Goal: Task Accomplishment & Management: Manage account settings

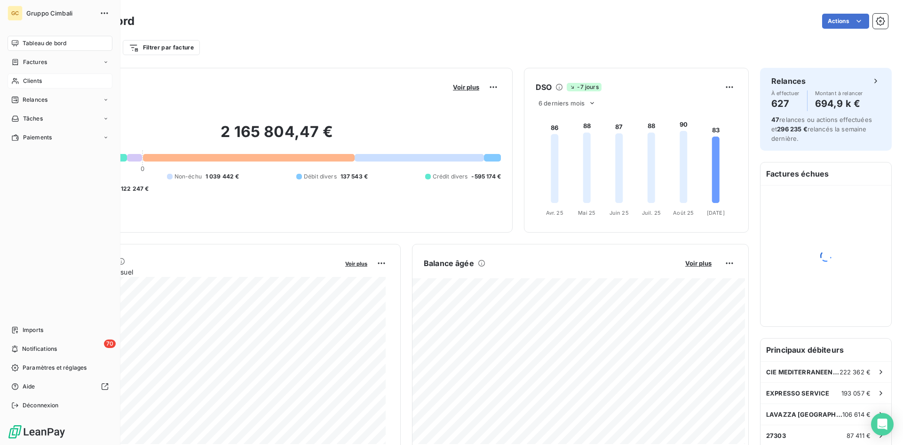
click at [27, 83] on span "Clients" at bounding box center [32, 81] width 19 height 8
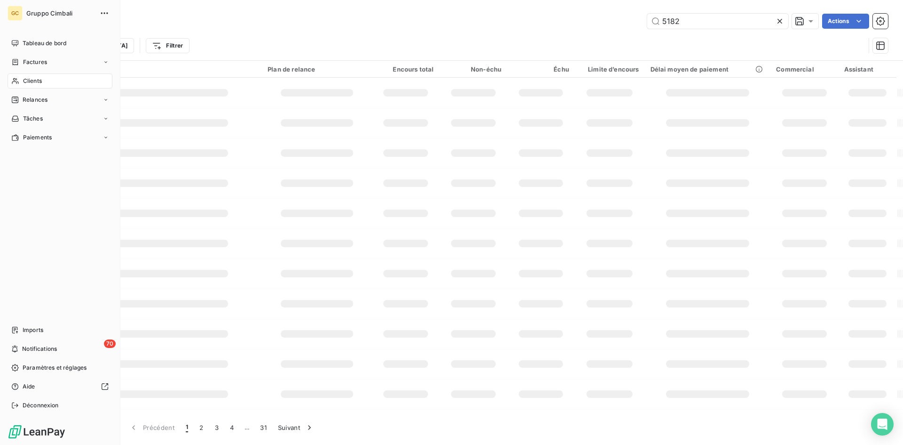
type input "5182"
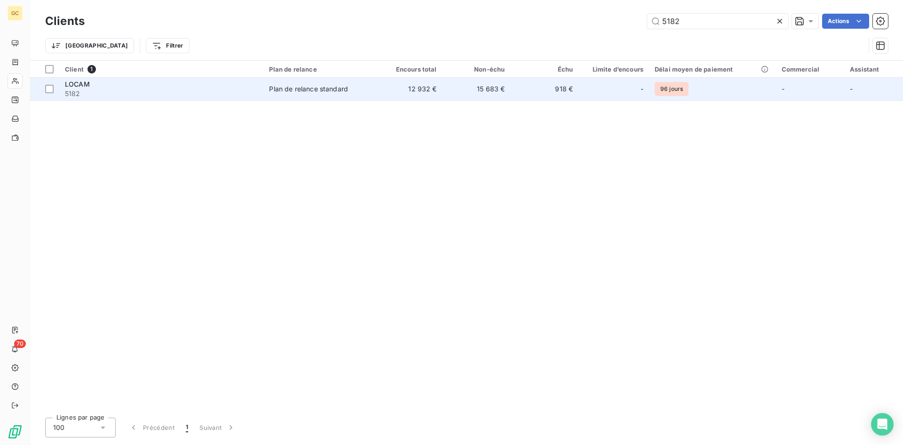
click at [81, 86] on span "LOCAM" at bounding box center [77, 84] width 25 height 8
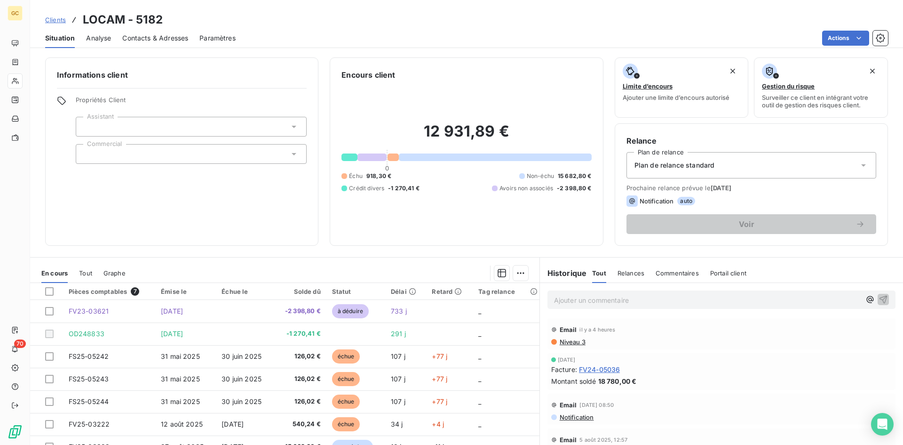
click at [155, 37] on span "Contacts & Adresses" at bounding box center [155, 37] width 66 height 9
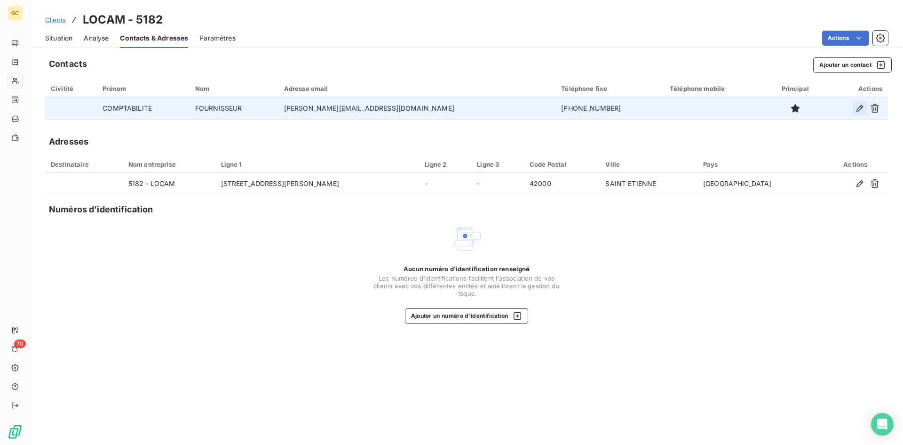
click at [858, 109] on icon "button" at bounding box center [860, 108] width 7 height 7
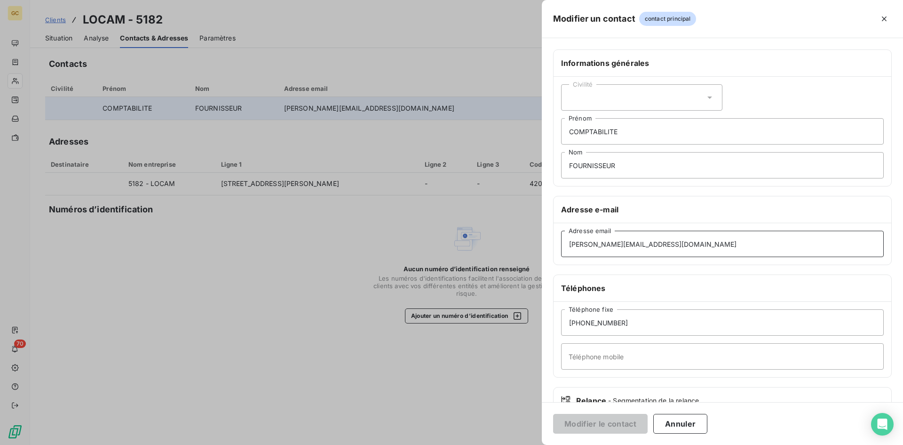
drag, startPoint x: 660, startPoint y: 241, endPoint x: 515, endPoint y: 242, distance: 144.9
click at [515, 444] on div "Modifier un contact contact principal Informations générales Civilité COMPTABIL…" at bounding box center [451, 445] width 903 height 0
type input "locam.paris@locam.fr"
click at [606, 423] on button "Modifier le contact" at bounding box center [600, 424] width 95 height 20
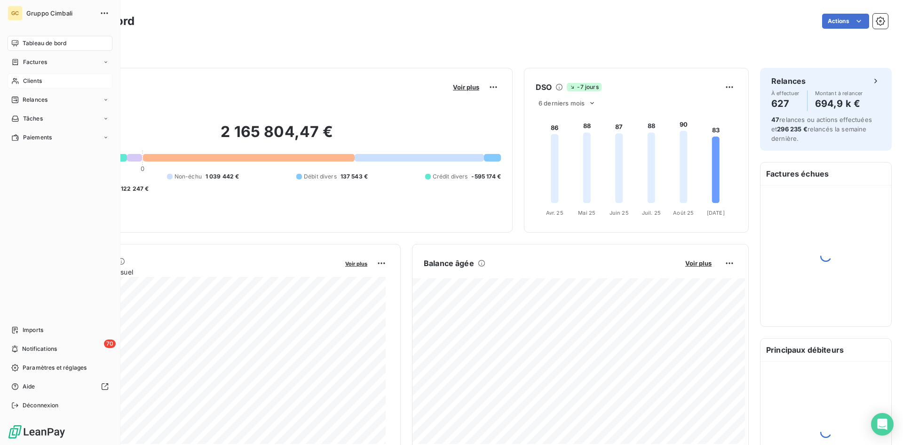
click at [37, 82] on span "Clients" at bounding box center [32, 81] width 19 height 8
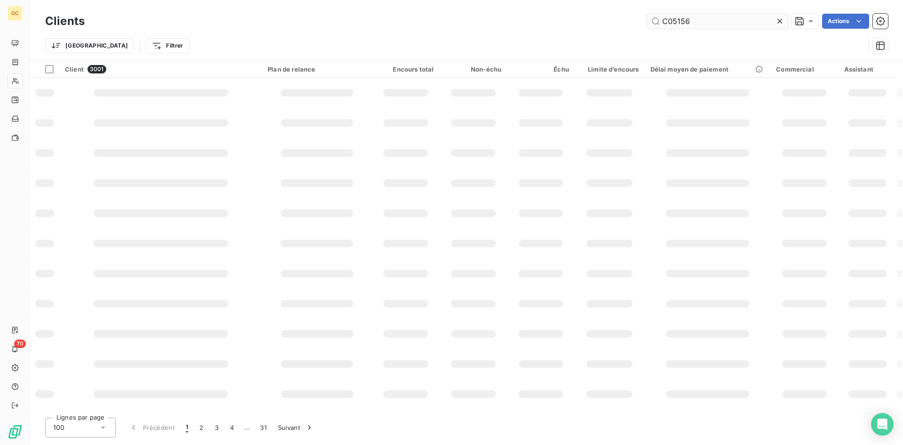
type input "C05156"
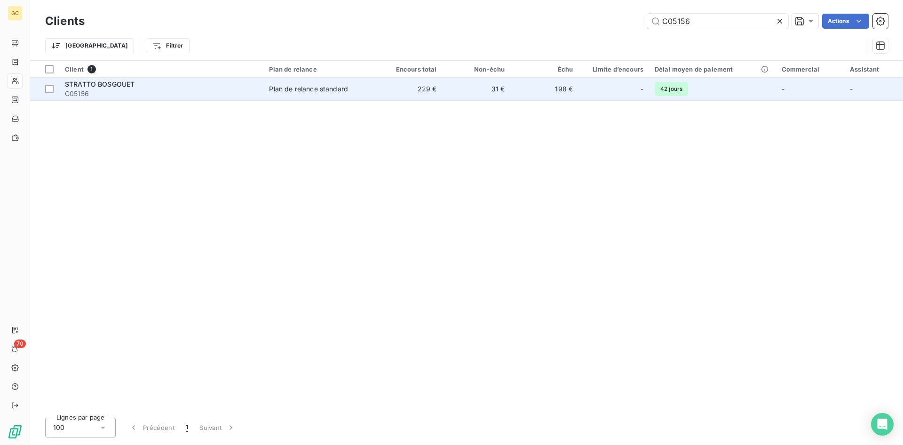
click at [79, 86] on span "STRATTO BOSGOUET" at bounding box center [100, 84] width 70 height 8
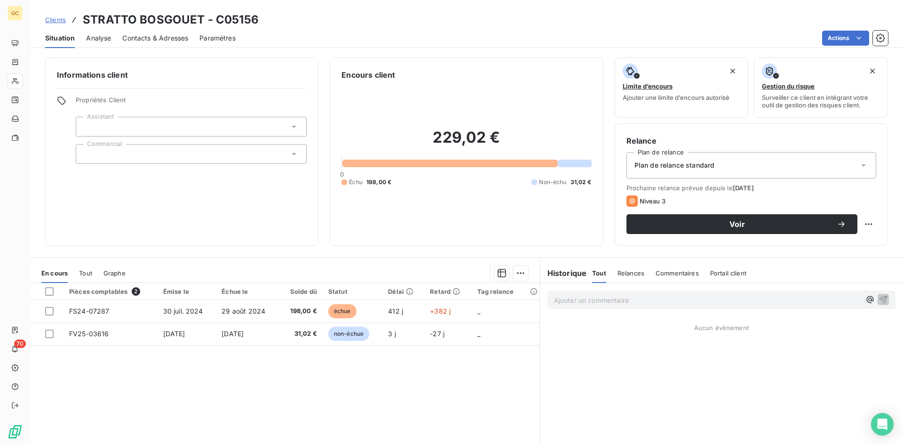
click at [139, 38] on span "Contacts & Adresses" at bounding box center [155, 37] width 66 height 9
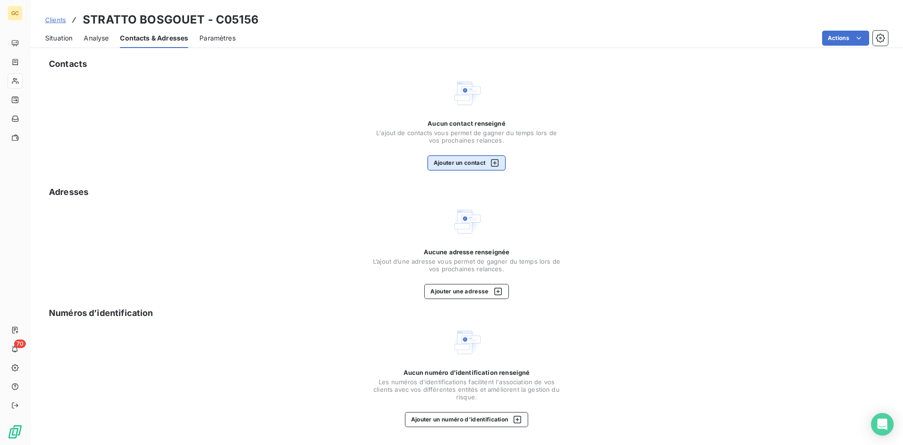
click at [471, 164] on button "Ajouter un contact" at bounding box center [467, 162] width 79 height 15
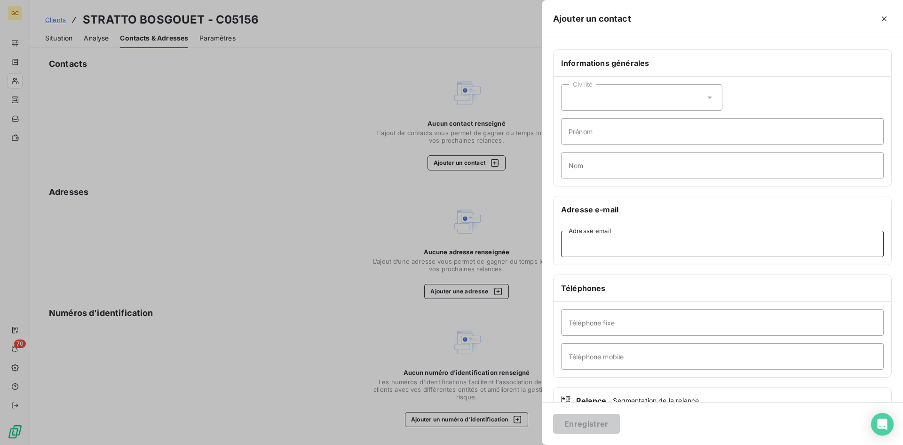
paste input "[EMAIL_ADDRESS][DOMAIN_NAME]"
type input "[EMAIL_ADDRESS][DOMAIN_NAME]"
click at [586, 428] on button "Enregistrer" at bounding box center [586, 424] width 67 height 20
